Goal: Information Seeking & Learning: Get advice/opinions

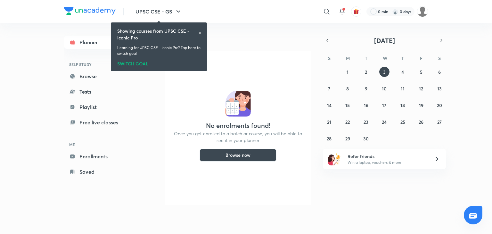
click at [201, 31] on icon at bounding box center [200, 33] width 4 height 4
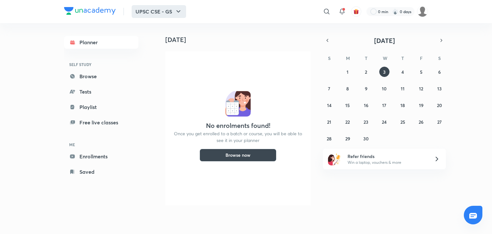
click at [161, 14] on button "UPSC CSE - GS" at bounding box center [159, 11] width 54 height 13
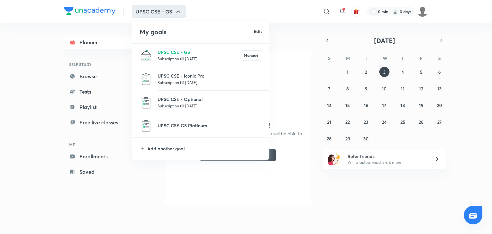
click at [177, 55] on p "Subscription till [DATE]" at bounding box center [199, 58] width 83 height 6
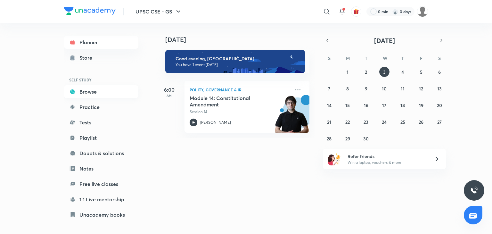
click at [92, 95] on link "Browse" at bounding box center [101, 91] width 74 height 13
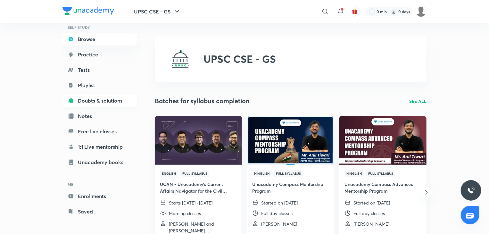
scroll to position [54, 0]
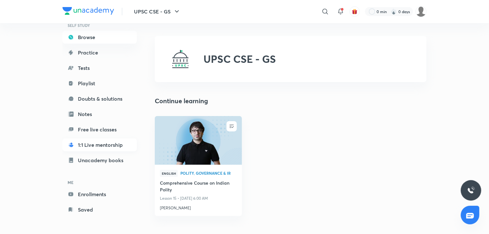
click at [95, 149] on link "1:1 Live mentorship" at bounding box center [99, 144] width 74 height 13
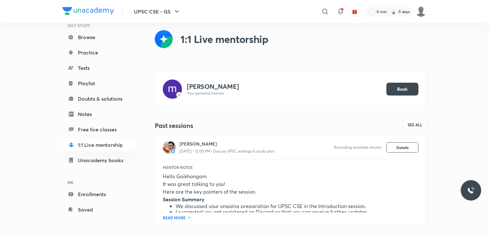
scroll to position [14, 0]
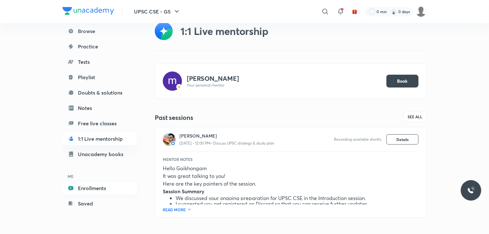
click at [93, 191] on link "Enrollments" at bounding box center [99, 188] width 74 height 13
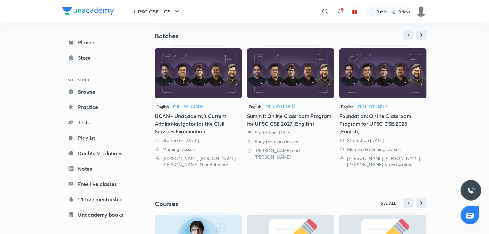
scroll to position [128, 0]
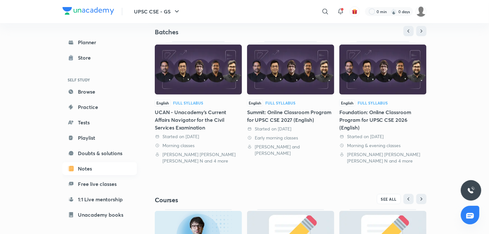
click at [85, 172] on link "Notes" at bounding box center [99, 168] width 74 height 13
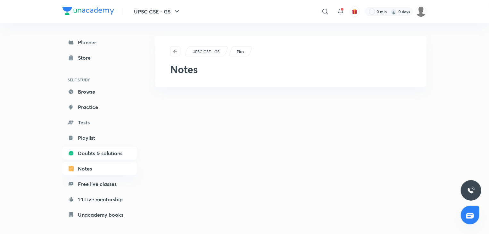
click at [92, 149] on link "Doubts & solutions" at bounding box center [99, 153] width 74 height 13
